Goal: Information Seeking & Learning: Compare options

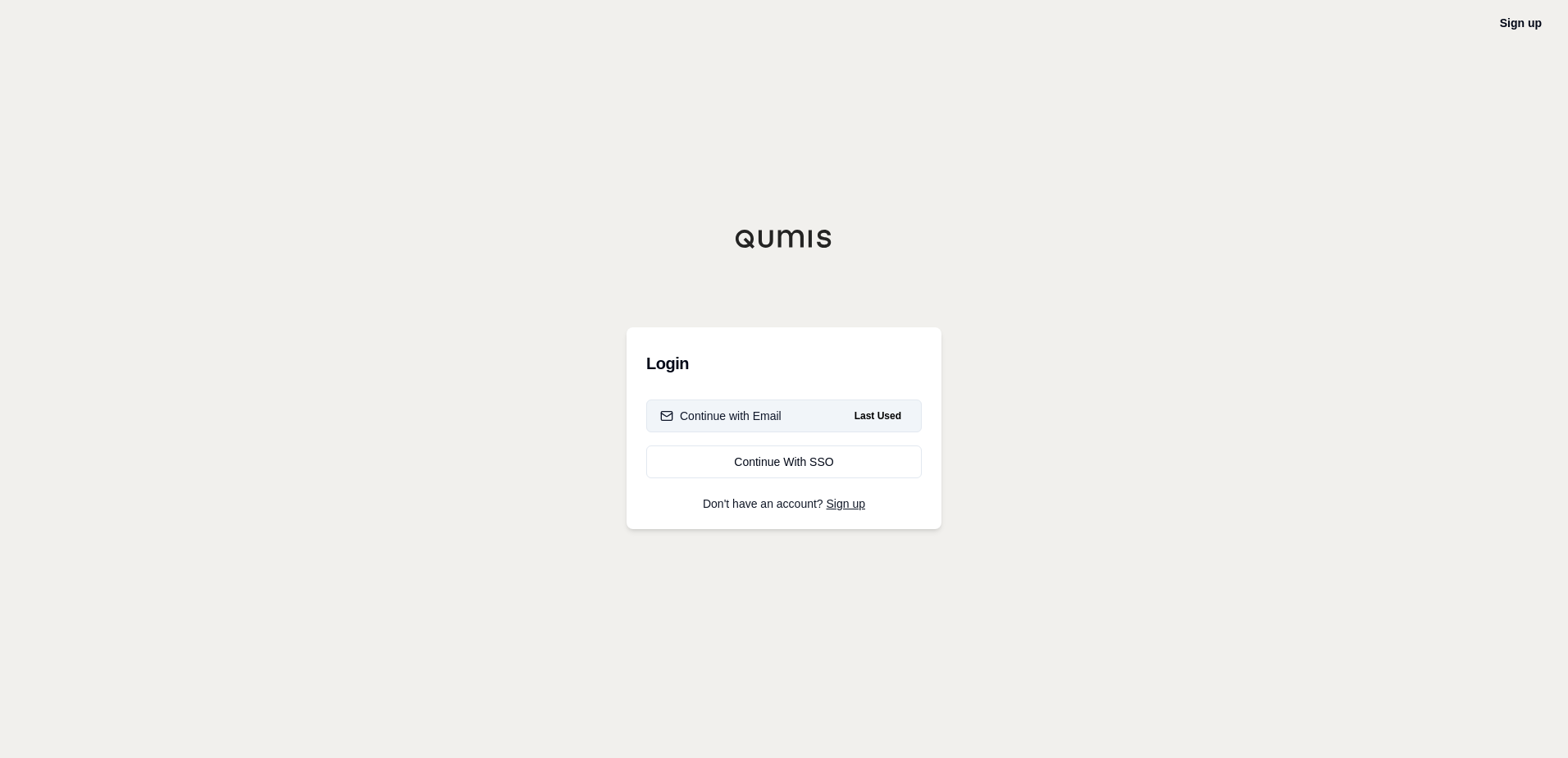
click at [811, 412] on button "Continue with Email Last Used" at bounding box center [784, 415] width 276 height 33
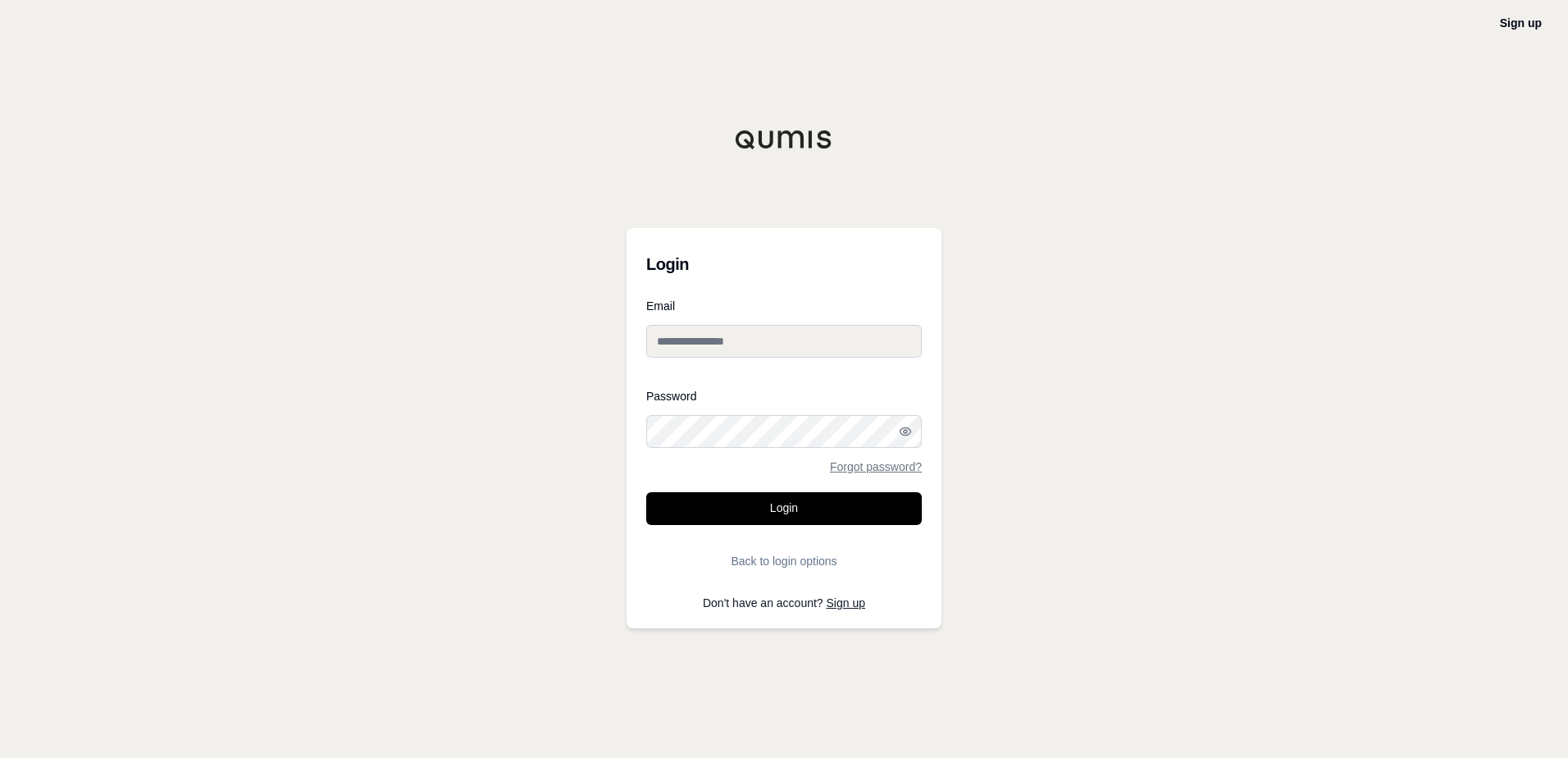
type input "**********"
click at [779, 508] on button "Login" at bounding box center [784, 508] width 276 height 33
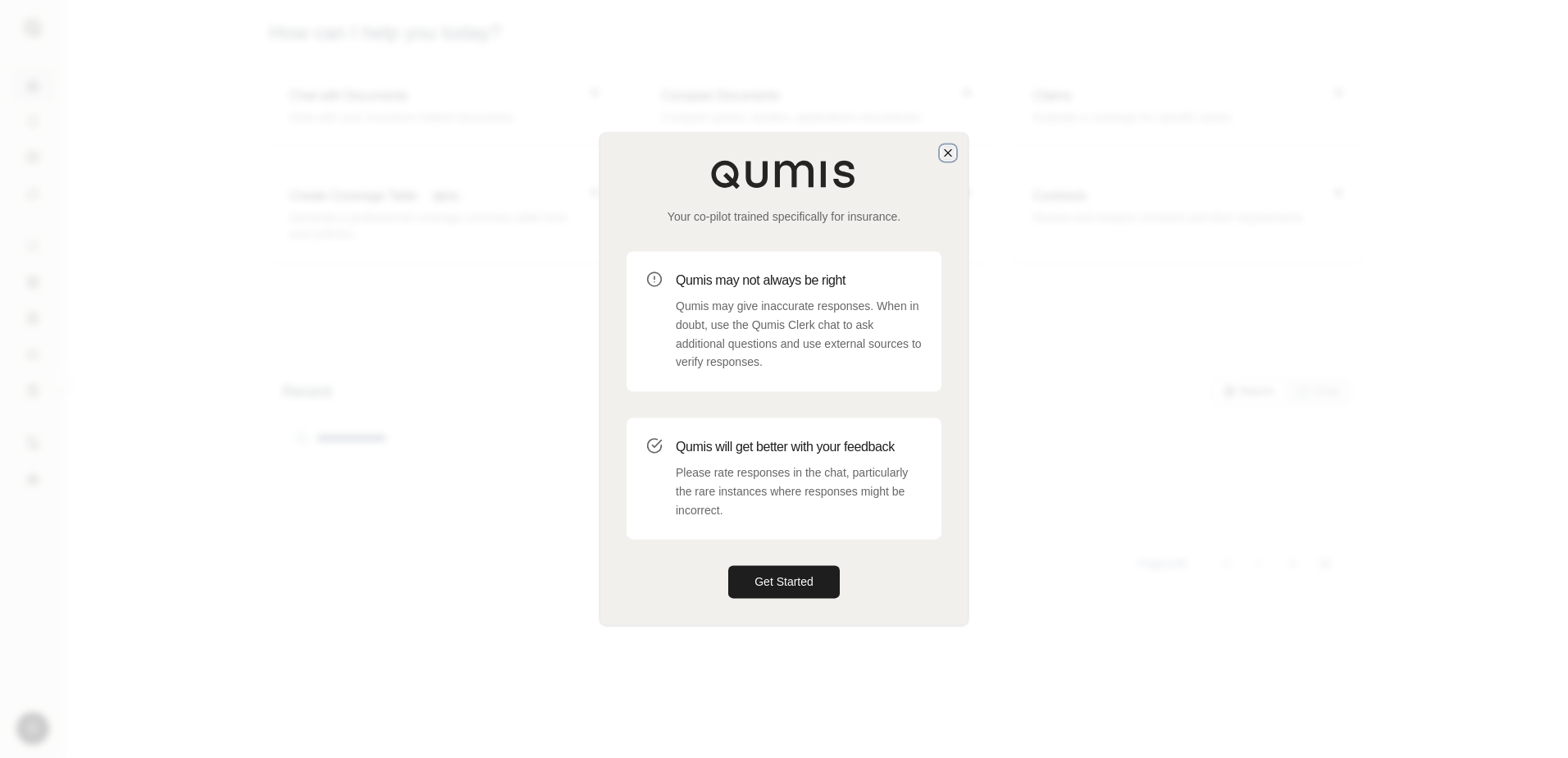
click at [950, 151] on icon "button" at bounding box center [947, 152] width 13 height 13
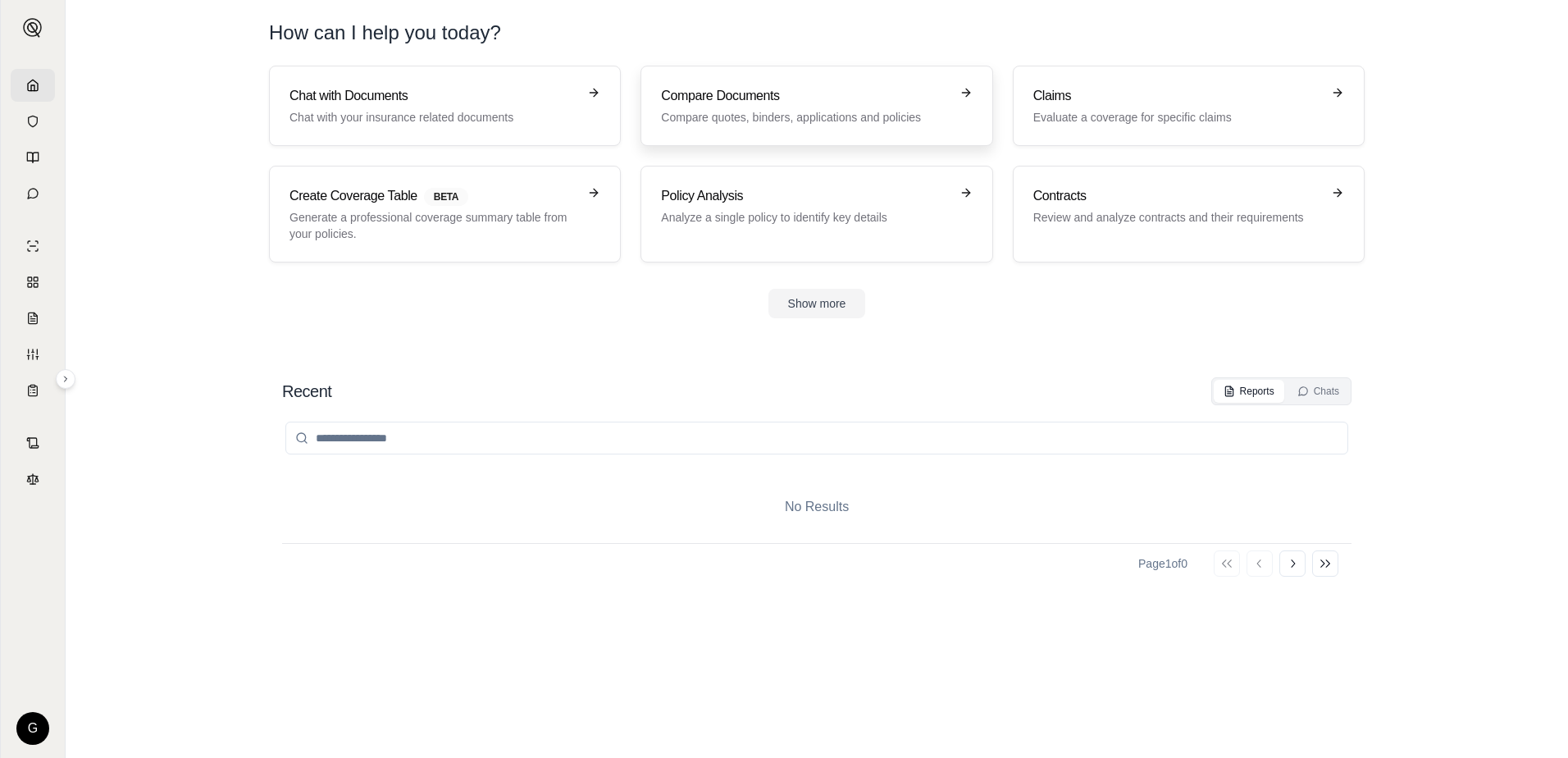
click at [758, 109] on p "Compare quotes, binders, applications and policies" at bounding box center [805, 117] width 288 height 17
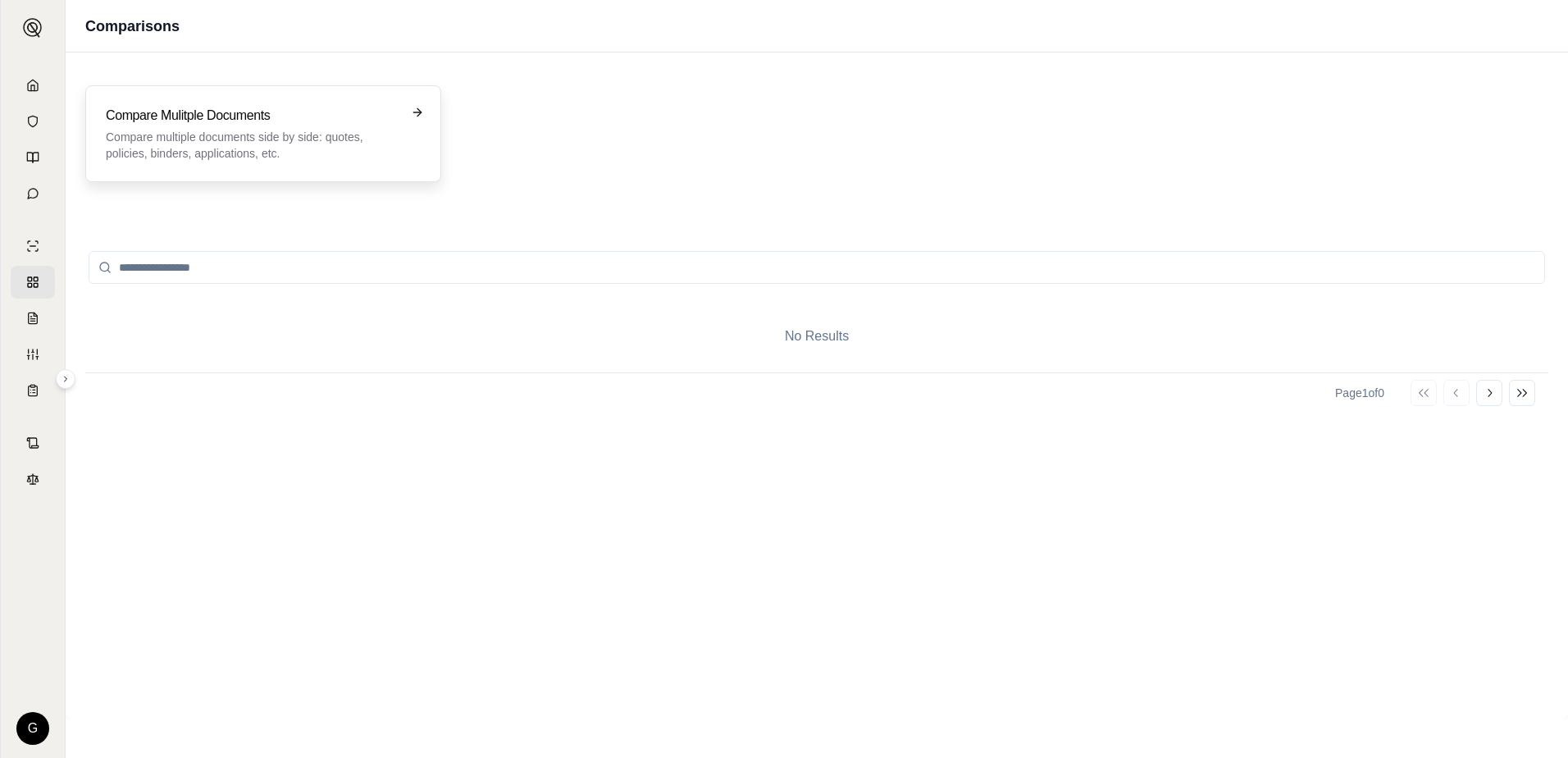
click at [138, 158] on p "Compare multiple documents side by side: quotes, policies, binders, application…" at bounding box center [251, 144] width 292 height 33
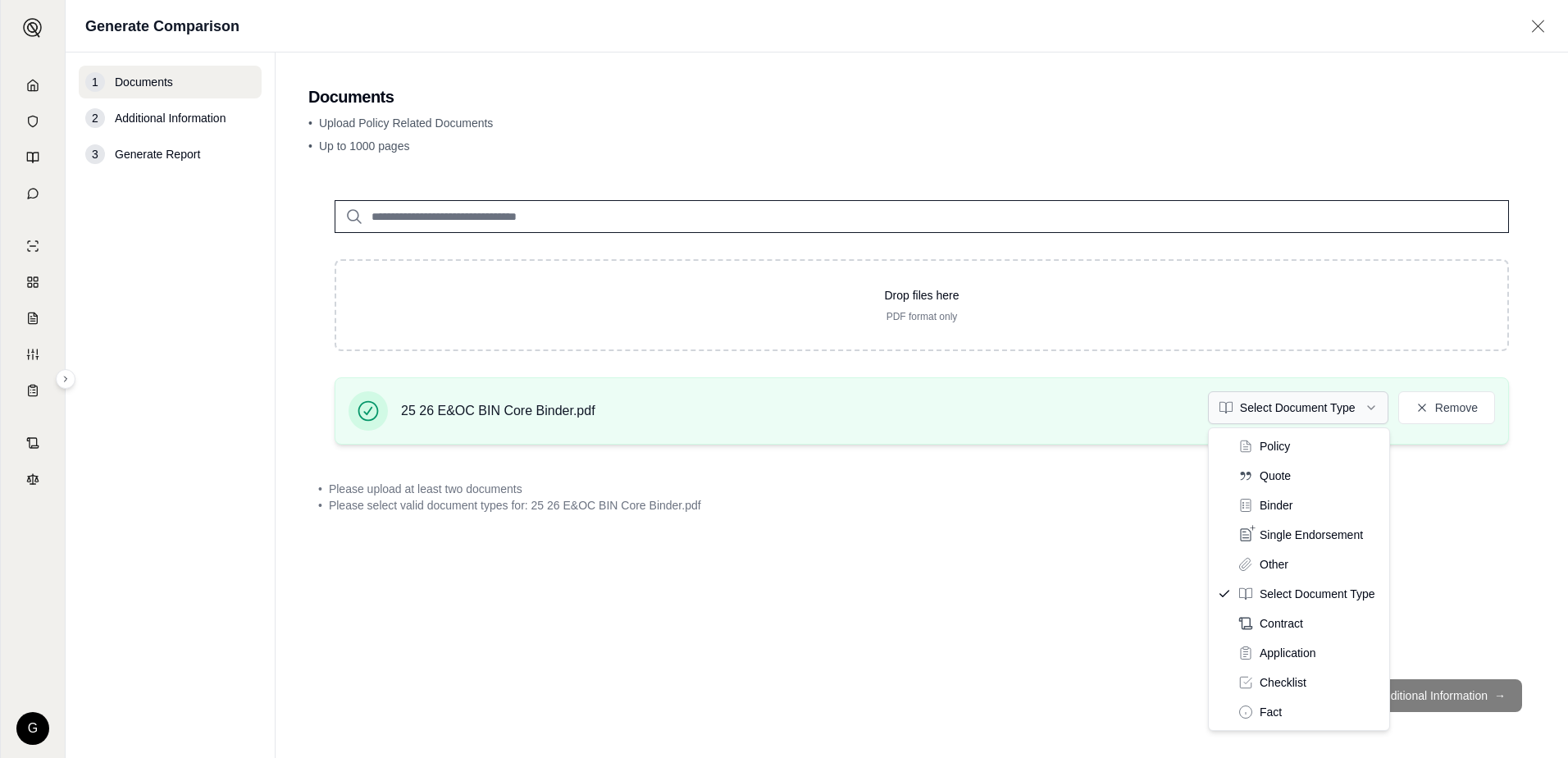
click at [1372, 410] on html "G Generate Comparison 1 Documents 2 Additional Information 3 Generate Report Do…" at bounding box center [784, 379] width 1568 height 758
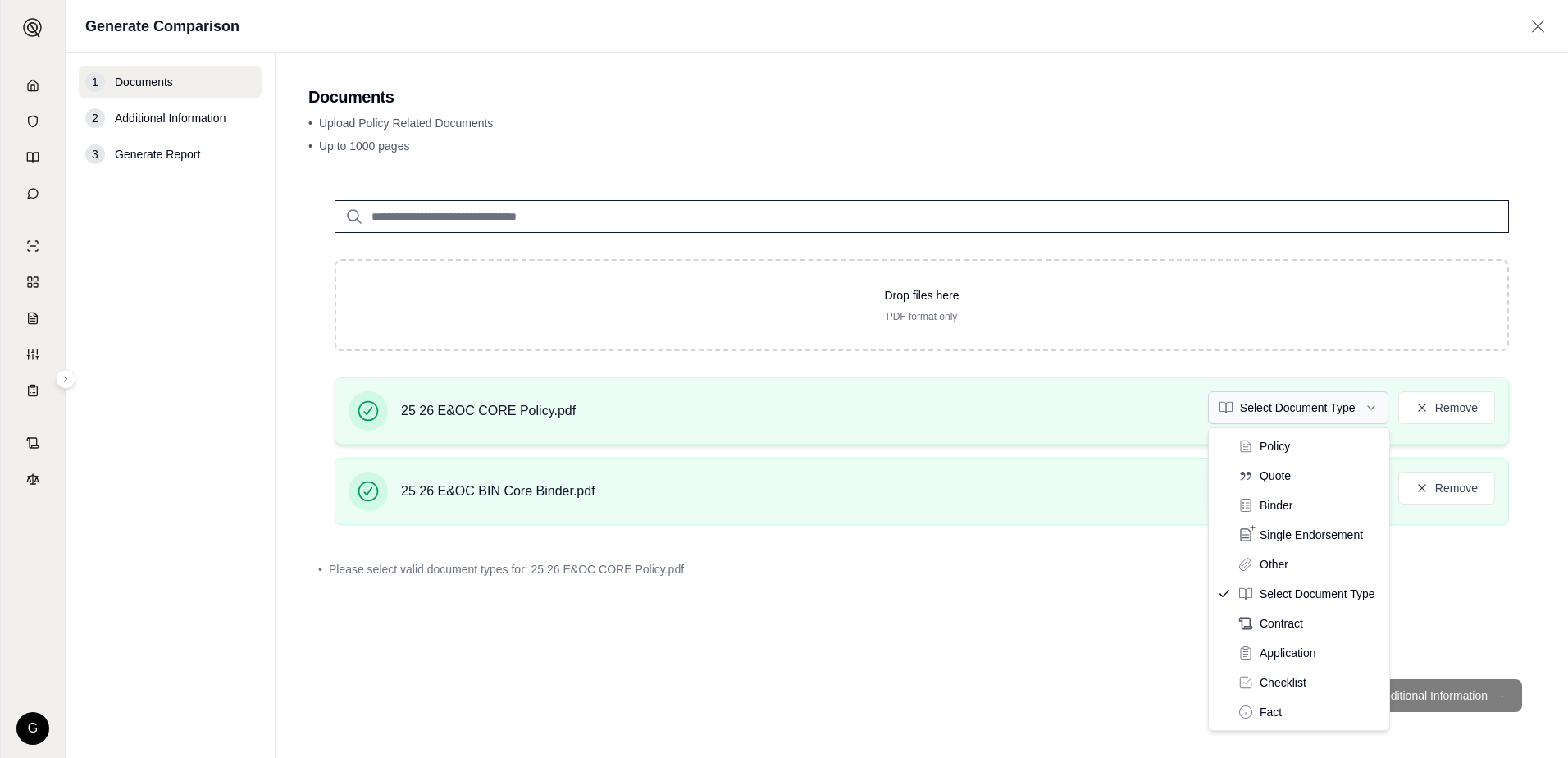
click at [1372, 406] on html "G Generate Comparison 1 Documents 2 Additional Information 3 Generate Report Do…" at bounding box center [784, 379] width 1568 height 758
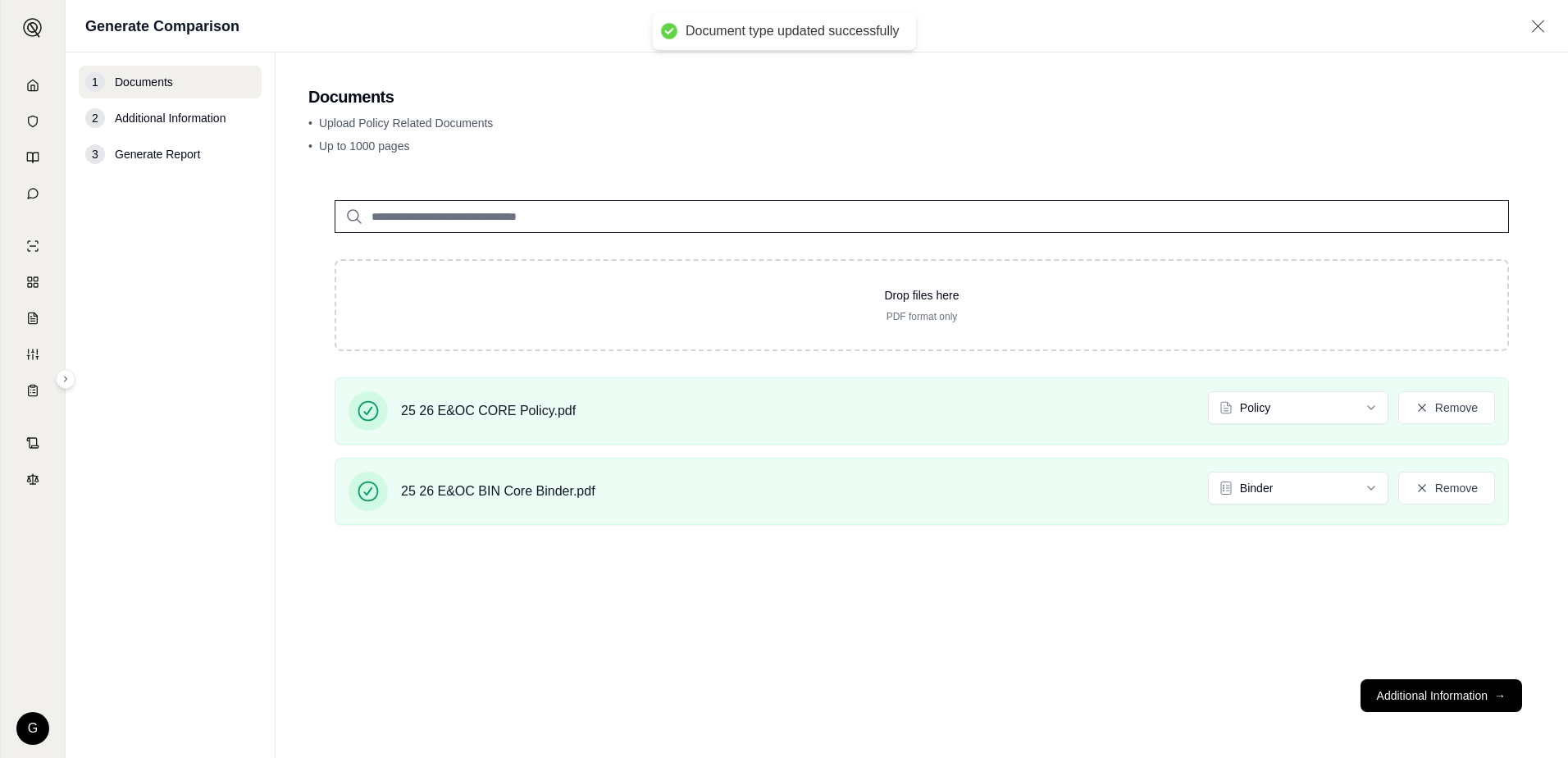
click at [1432, 696] on button "Additional Information →" at bounding box center [1440, 695] width 161 height 33
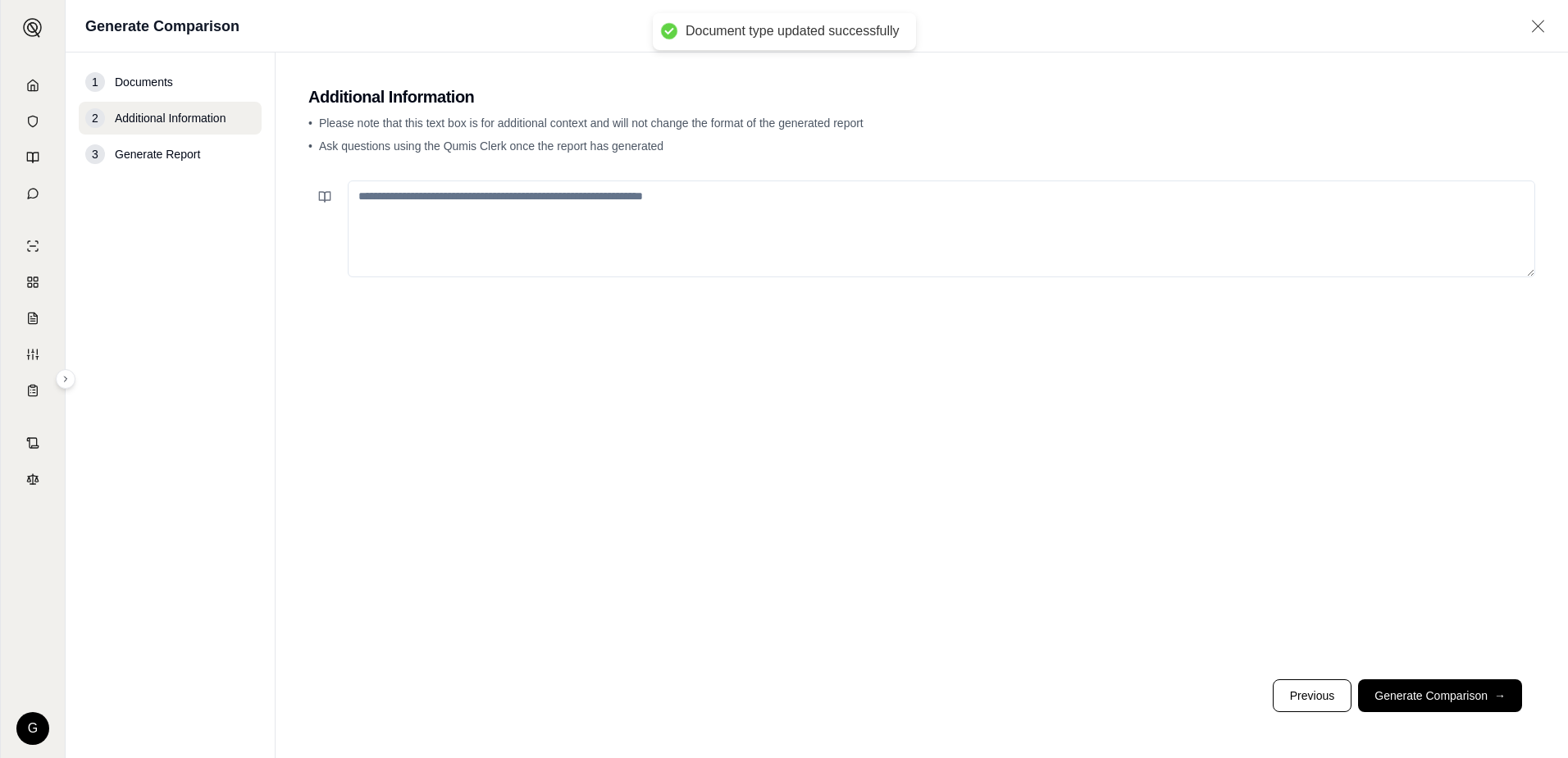
click at [526, 193] on textarea at bounding box center [941, 229] width 1187 height 97
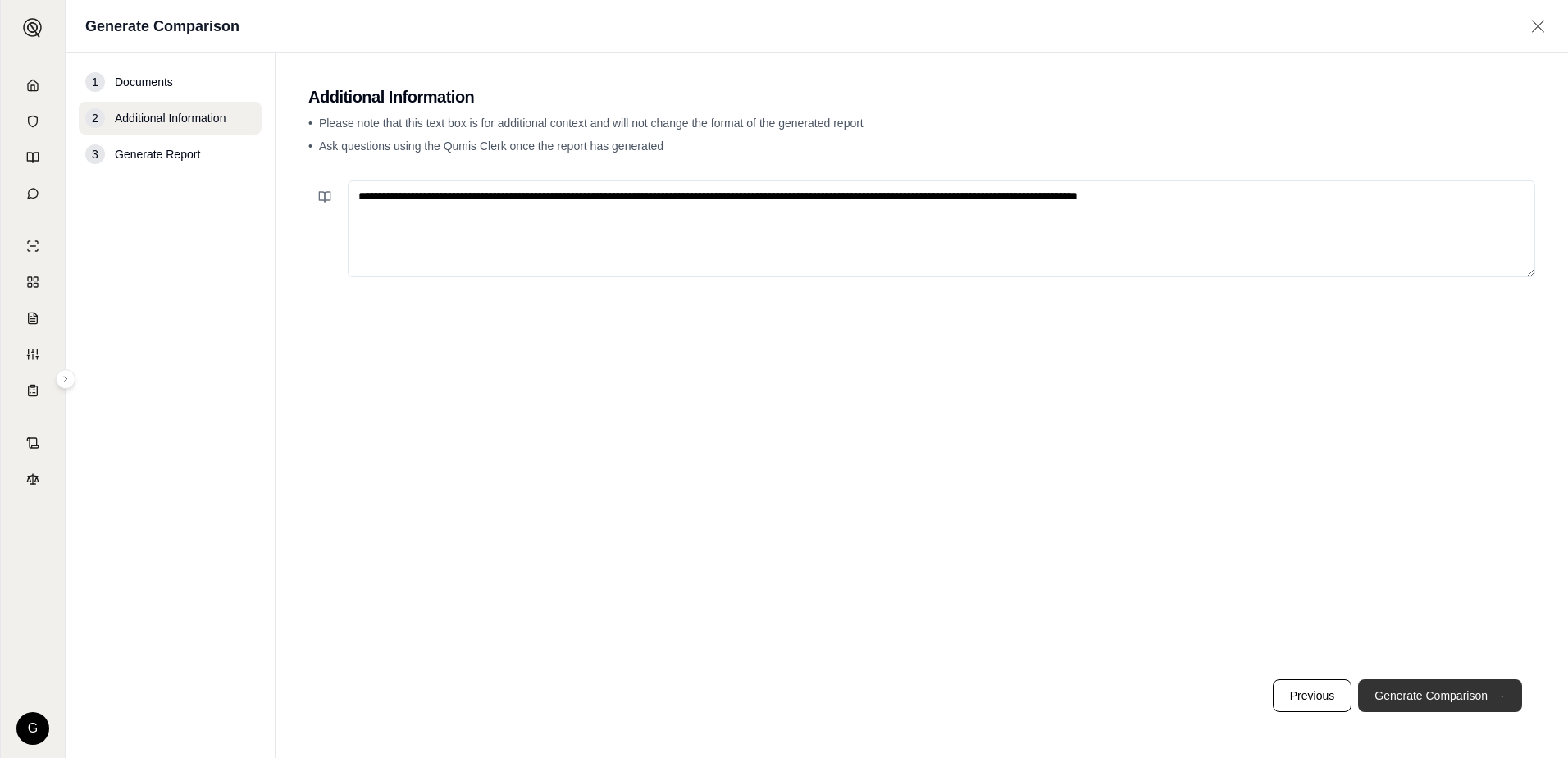
type textarea "**********"
click at [1428, 696] on button "Generate Comparison →" at bounding box center [1440, 695] width 164 height 33
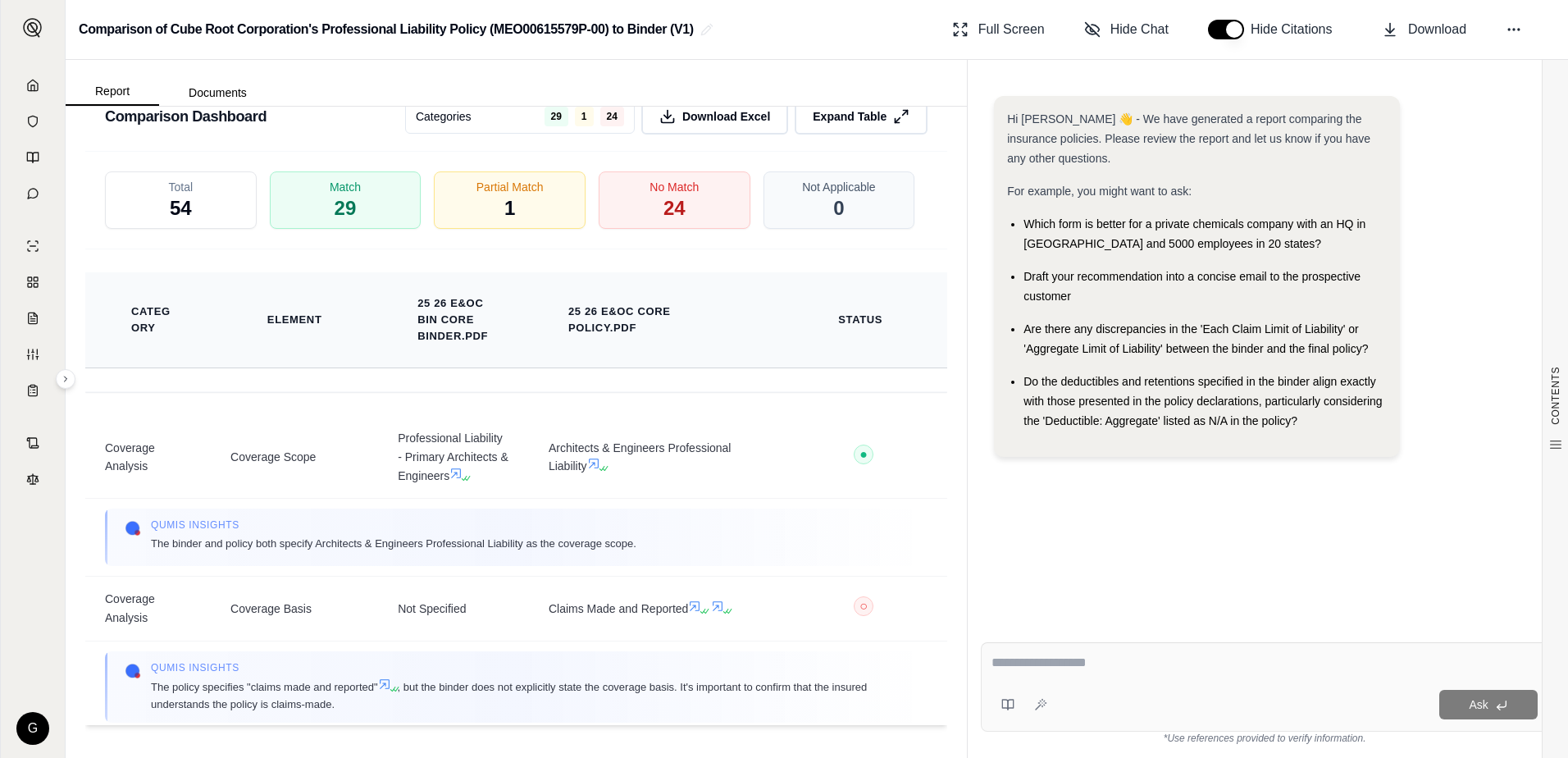
scroll to position [2457, 0]
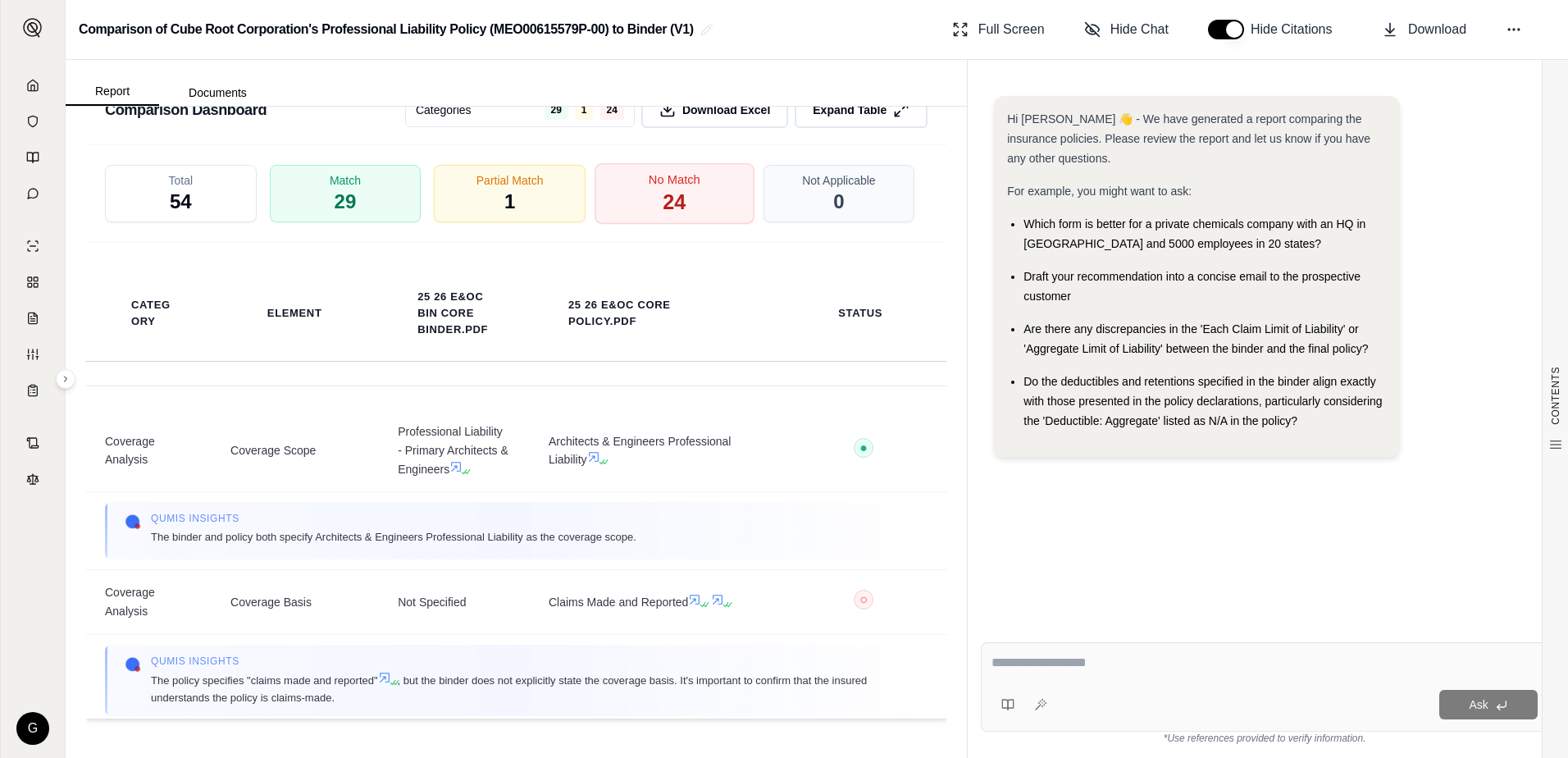
click at [664, 201] on span "24" at bounding box center [673, 203] width 23 height 28
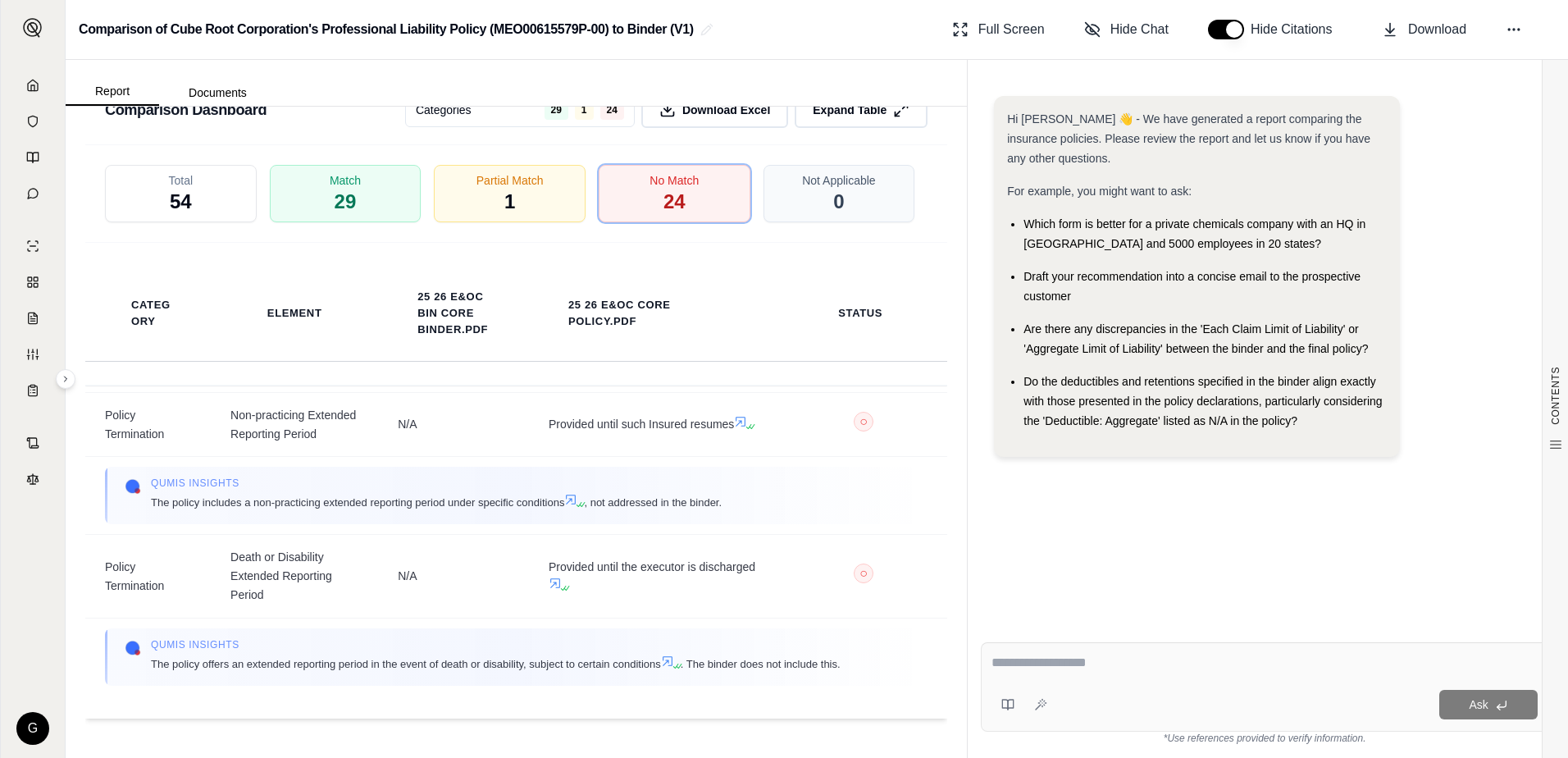
scroll to position [2375, 0]
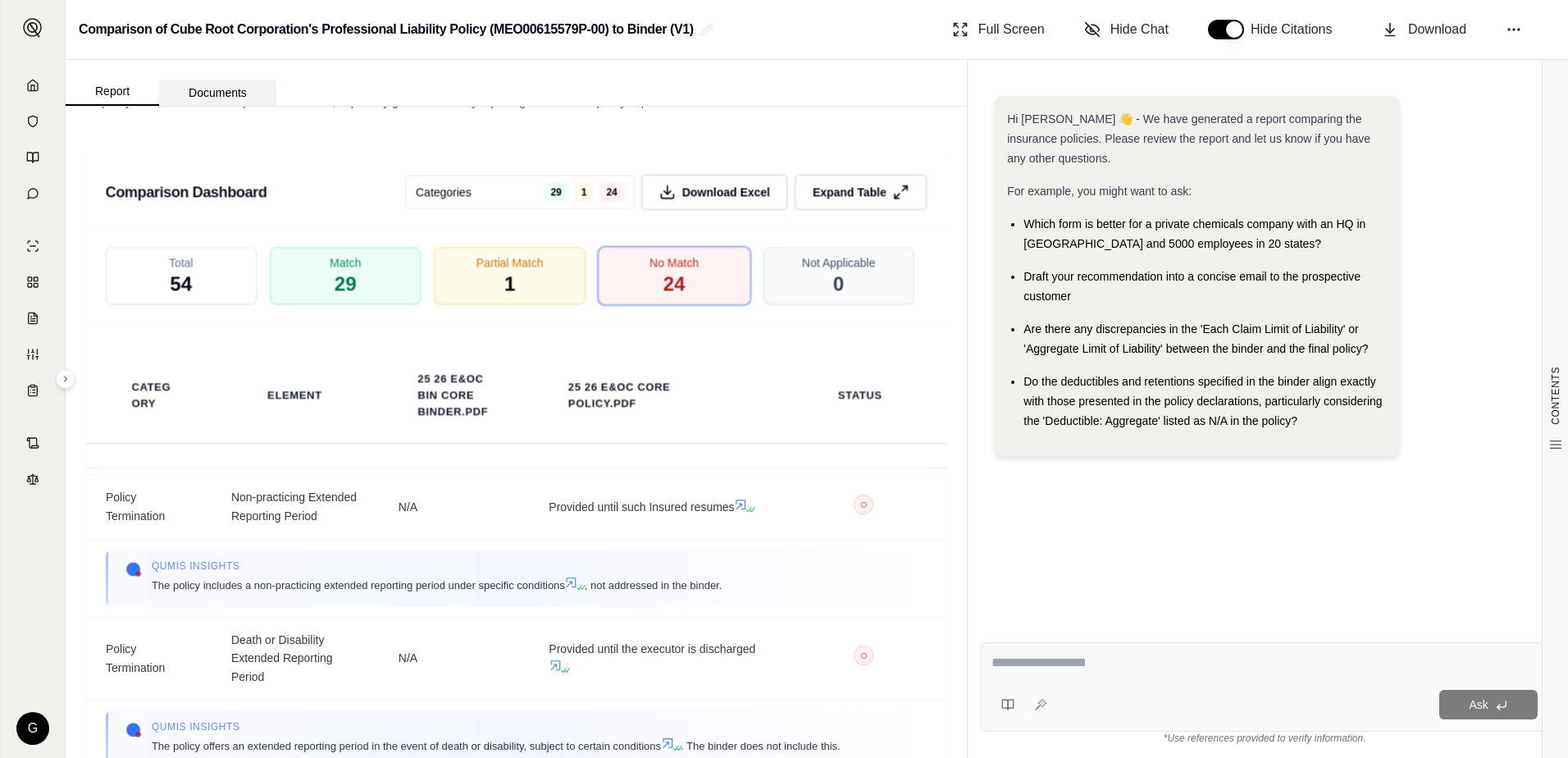
click at [212, 97] on button "Documents" at bounding box center [218, 92] width 118 height 27
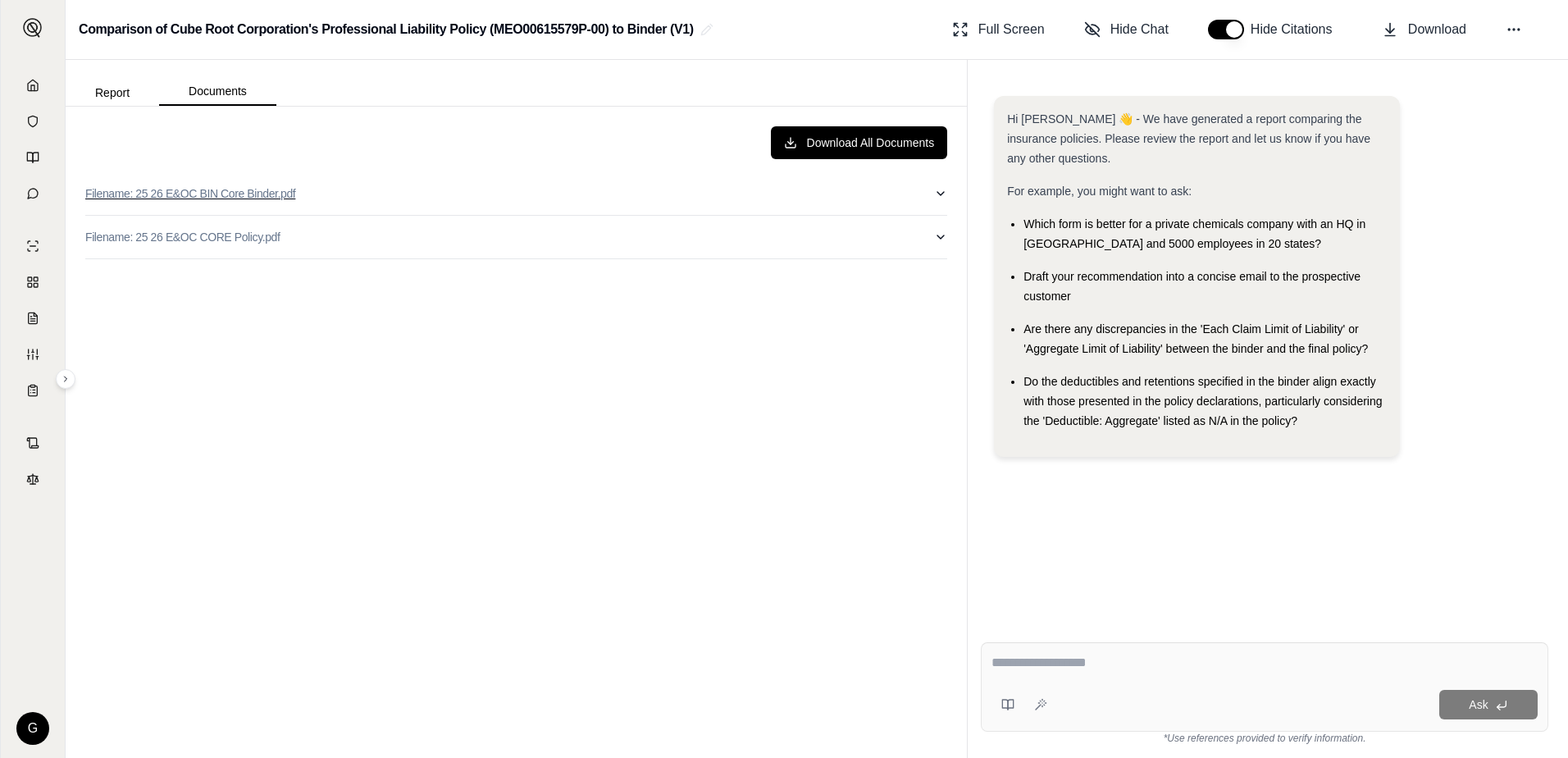
click at [222, 191] on p "Filename: 25 26 E&OC BIN Core Binder.pdf" at bounding box center [190, 193] width 210 height 17
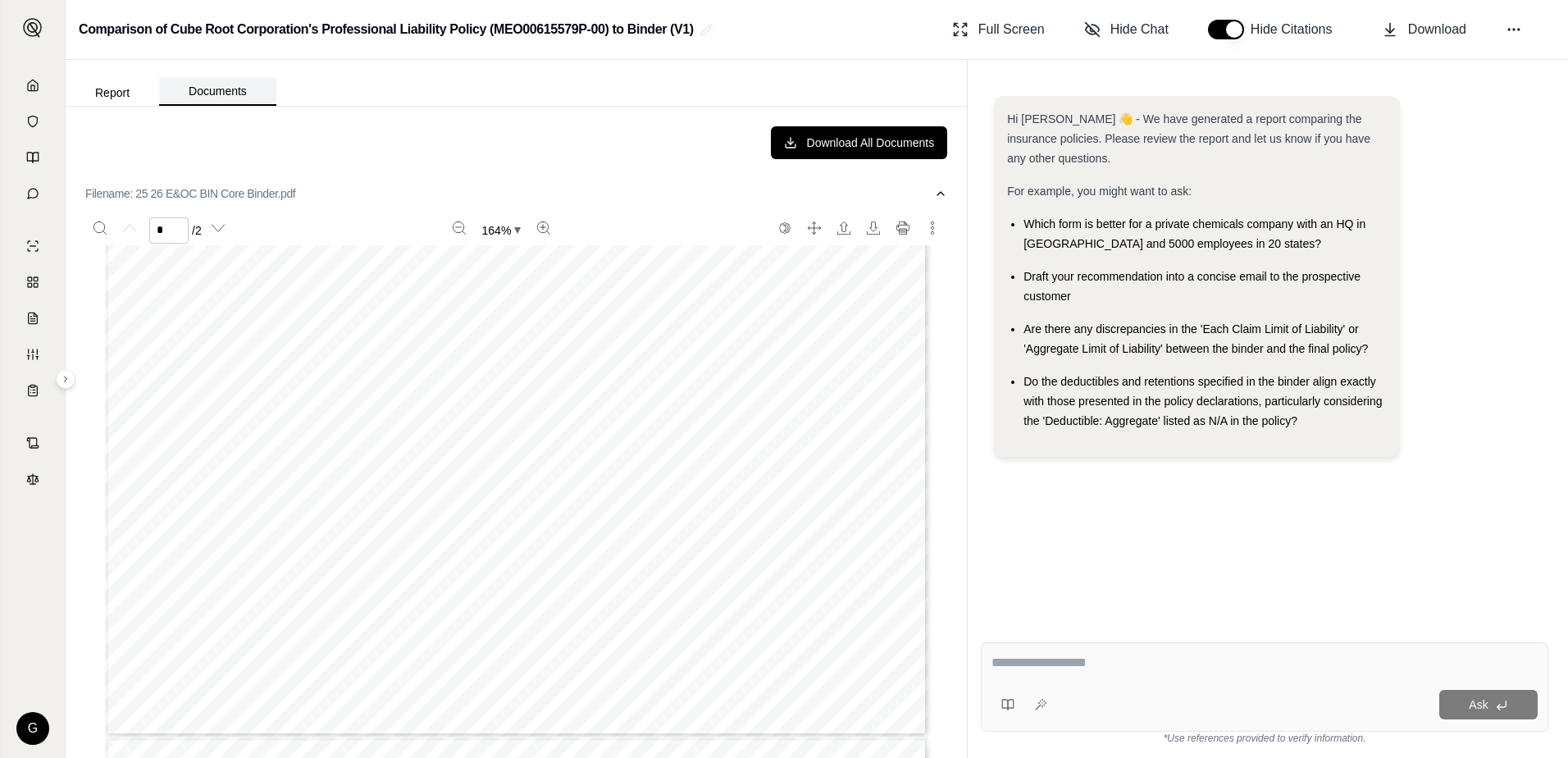
click at [197, 94] on button "Documents" at bounding box center [218, 92] width 118 height 28
click at [280, 91] on div "Report Documents" at bounding box center [516, 83] width 902 height 45
click at [574, 161] on div "Download All Documents Filename: 25 26 E&OC BIN Core Binder.pdf * / 2 164 % [ST…" at bounding box center [516, 431] width 888 height 637
click at [112, 99] on button "Report" at bounding box center [112, 92] width 94 height 27
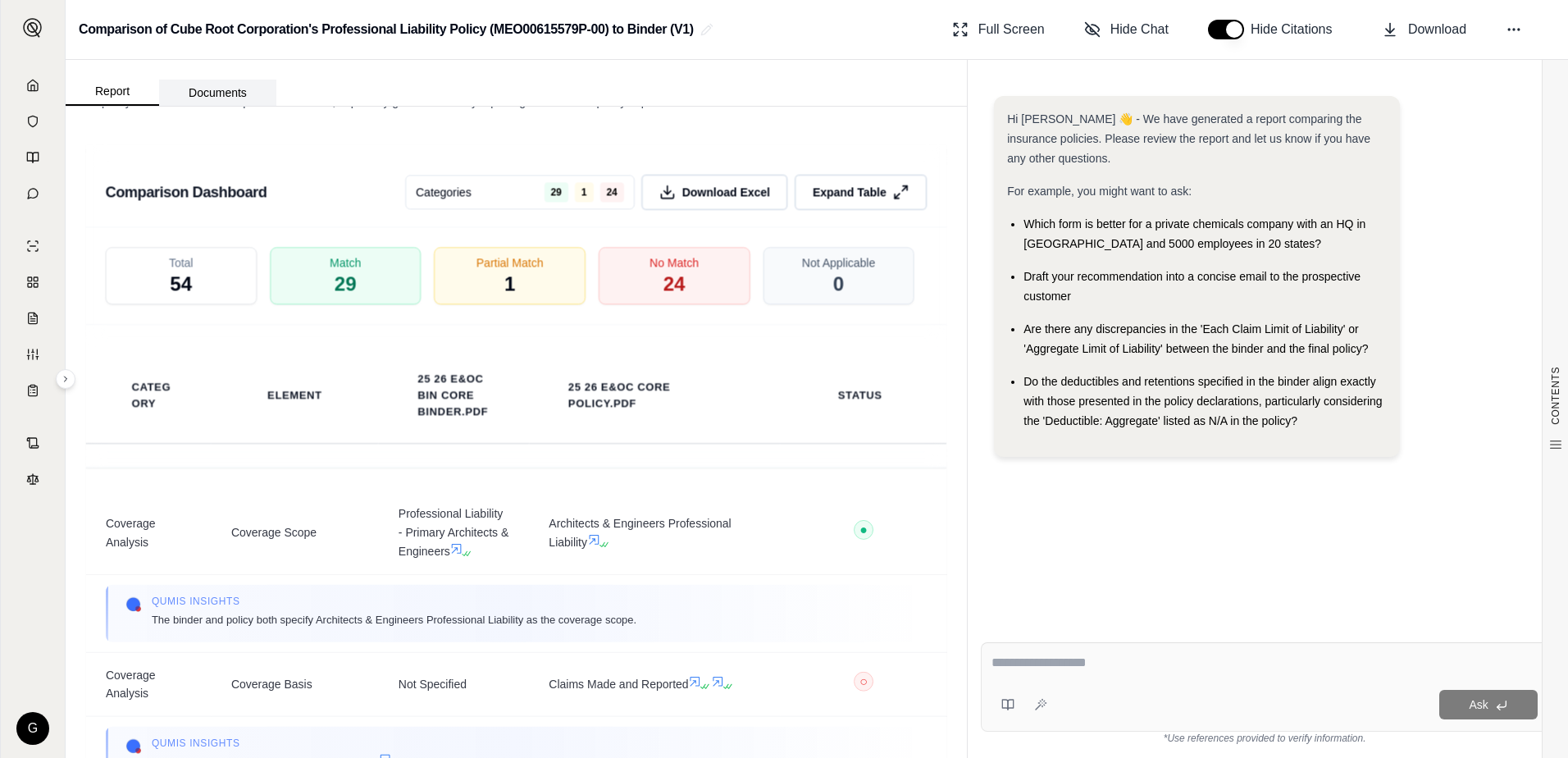
scroll to position [0, 0]
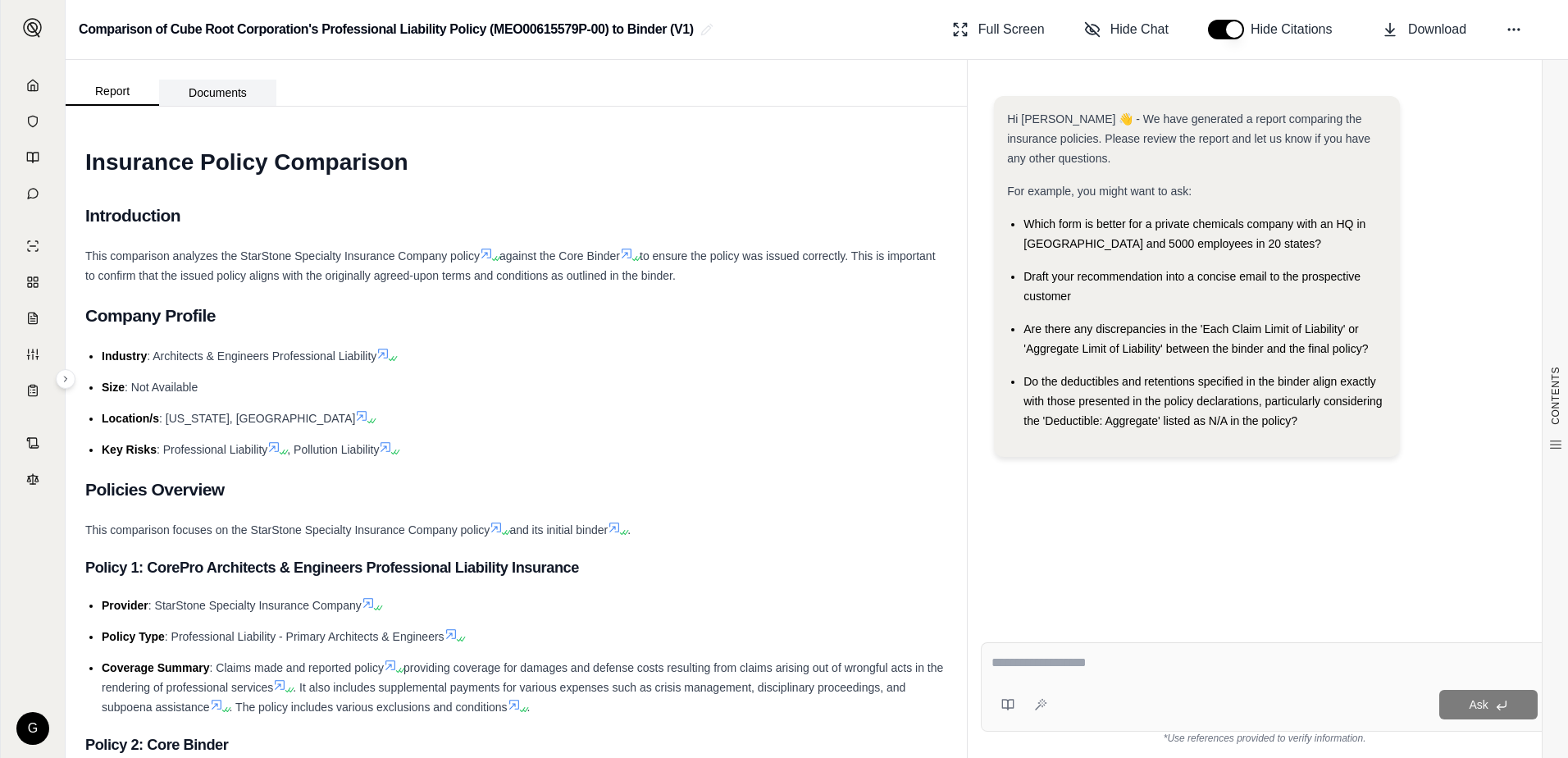
click at [195, 99] on button "Documents" at bounding box center [218, 92] width 118 height 27
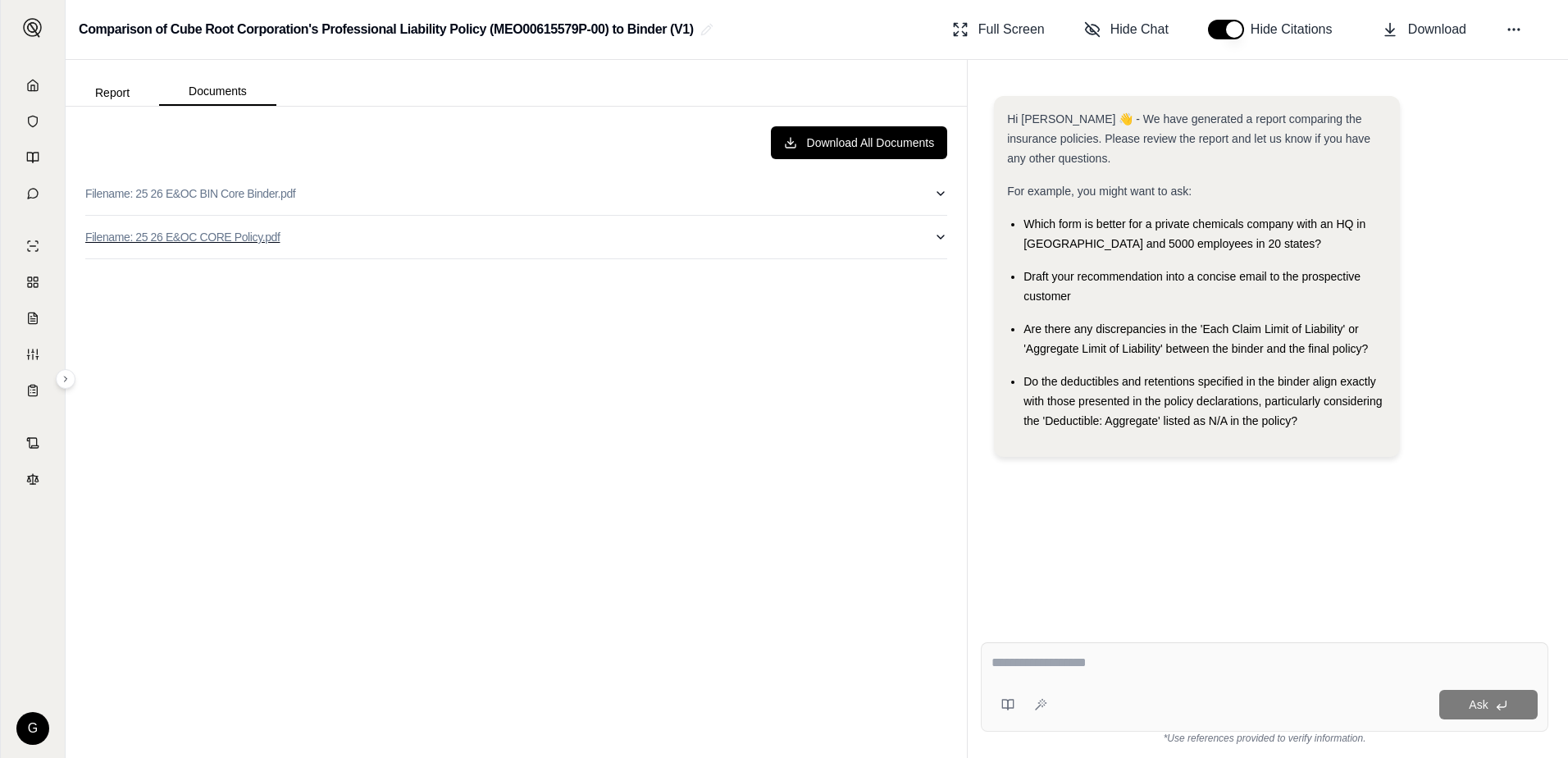
click at [218, 232] on p "Filename: 25 26 E&OC CORE Policy.pdf" at bounding box center [182, 236] width 195 height 17
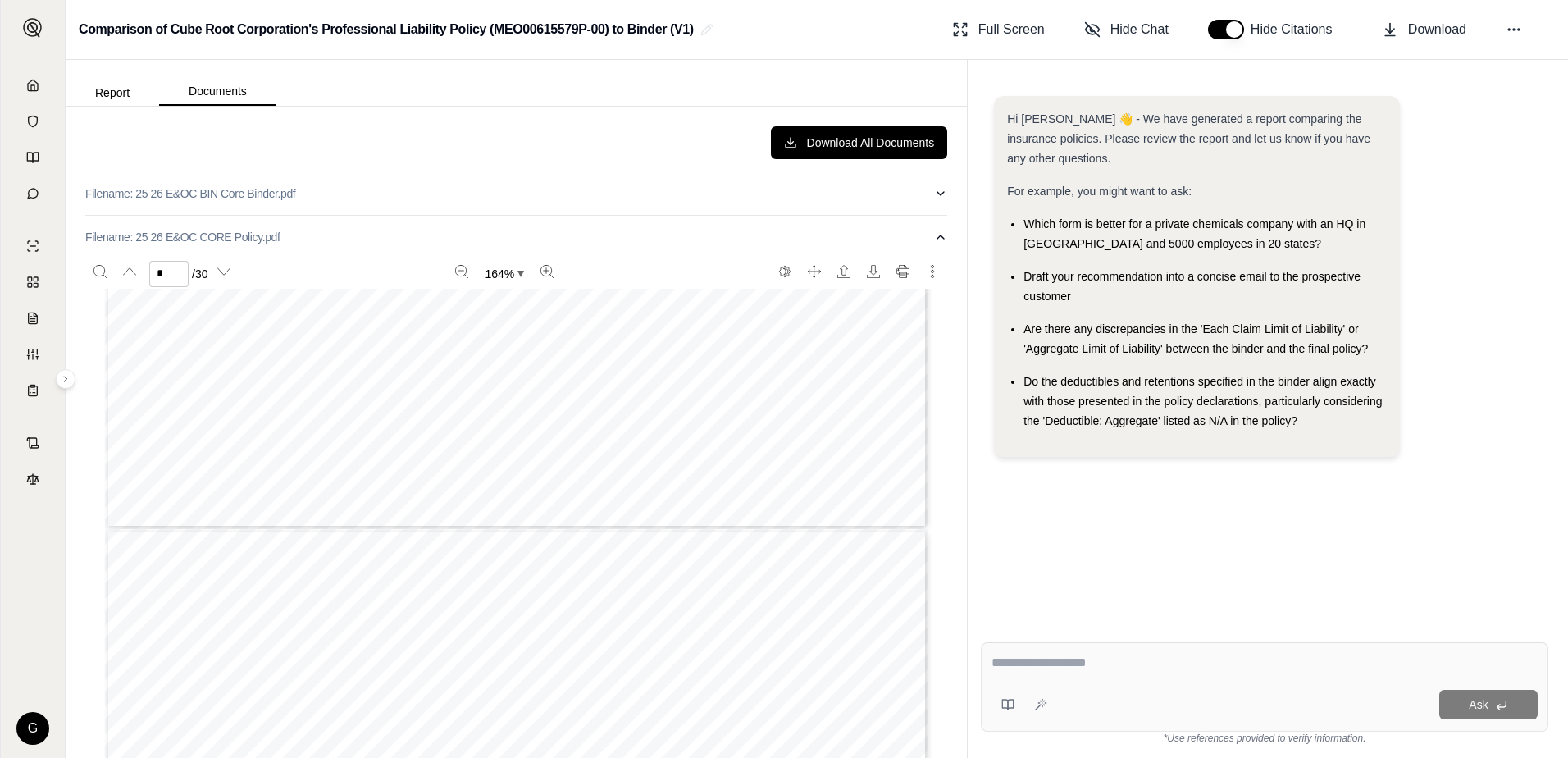
type input "*"
click at [32, 86] on polyline at bounding box center [33, 88] width 3 height 6
